Goal: Find specific page/section: Find specific page/section

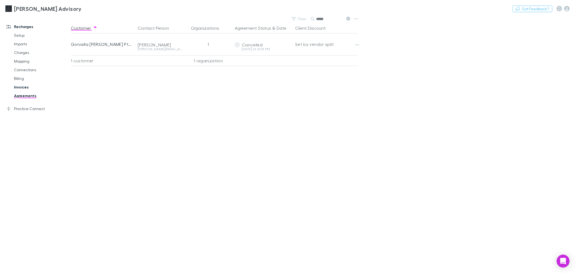
drag, startPoint x: 0, startPoint y: 0, endPoint x: 26, endPoint y: 85, distance: 89.1
click at [26, 85] on link "Invoices" at bounding box center [42, 87] width 66 height 9
